Goal: Transaction & Acquisition: Subscribe to service/newsletter

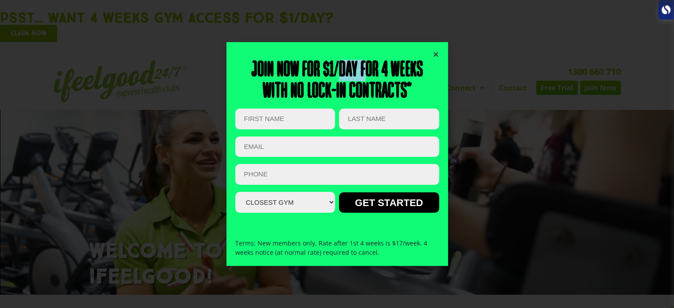
drag, startPoint x: 339, startPoint y: 70, endPoint x: 367, endPoint y: 70, distance: 28.4
click at [367, 70] on h2 "Join now for $1/day for 4 weeks With no lock-in contracts*" at bounding box center [337, 81] width 204 height 43
click at [379, 70] on h2 "Join now for $1/day for 4 weeks With no lock-in contracts*" at bounding box center [337, 81] width 204 height 43
click at [434, 54] on icon "Close" at bounding box center [436, 54] width 7 height 7
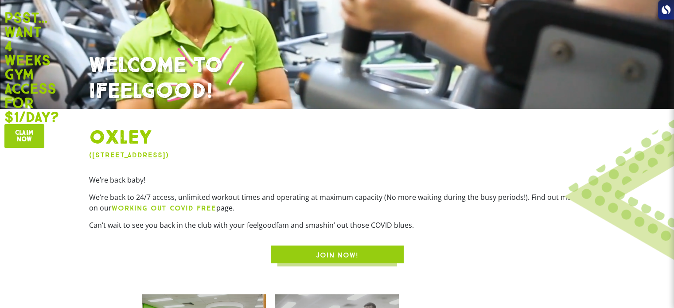
scroll to position [143, 0]
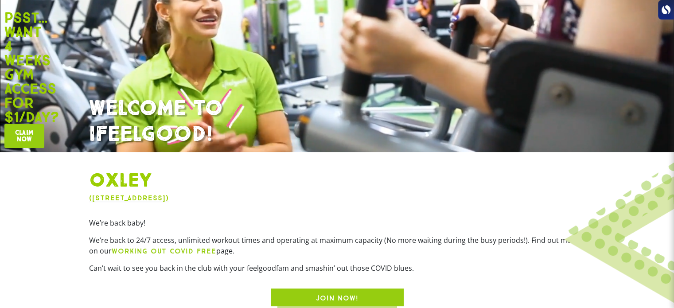
click at [350, 296] on span "JOIN NOW!" at bounding box center [337, 298] width 43 height 11
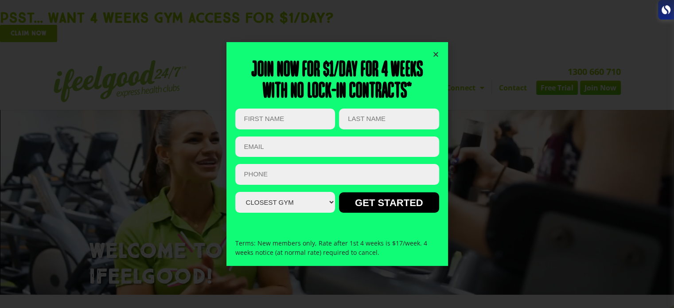
click at [433, 55] on icon "Close" at bounding box center [436, 54] width 7 height 7
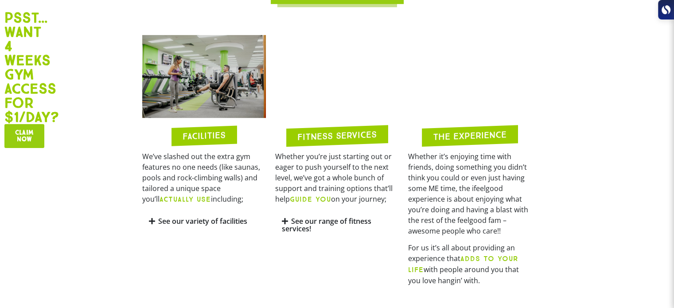
scroll to position [443, 0]
